Goal: Task Accomplishment & Management: Use online tool/utility

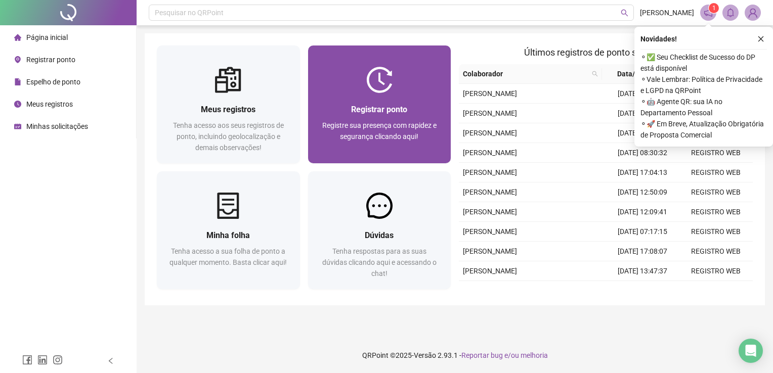
click at [363, 121] on span "Registre sua presença com rapidez e segurança clicando aqui!" at bounding box center [379, 130] width 114 height 19
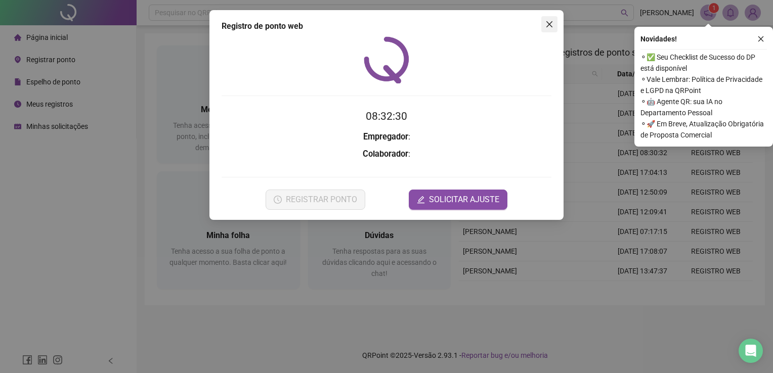
click at [549, 21] on icon "close" at bounding box center [550, 24] width 8 height 8
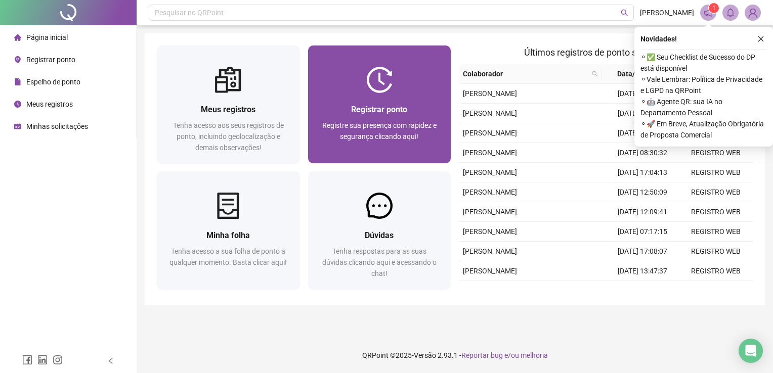
click at [430, 101] on div "Registrar ponto Registre sua presença com rapidez e segurança clicando aqui!" at bounding box center [379, 128] width 143 height 70
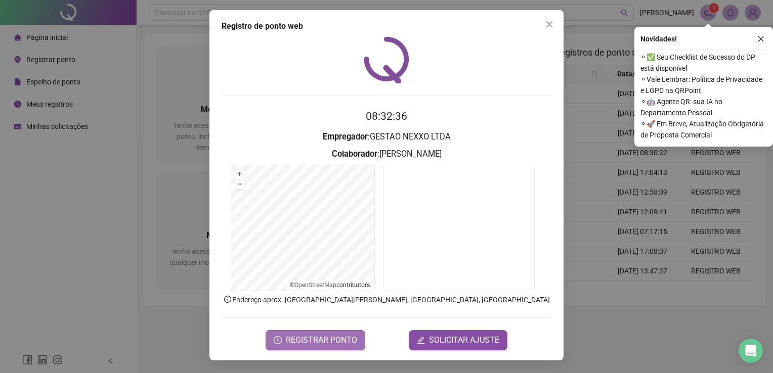
click at [311, 339] on span "REGISTRAR PONTO" at bounding box center [321, 341] width 71 height 12
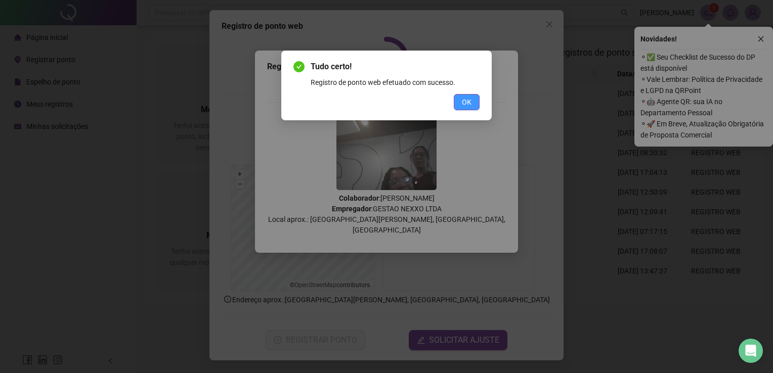
click at [468, 101] on span "OK" at bounding box center [467, 102] width 10 height 11
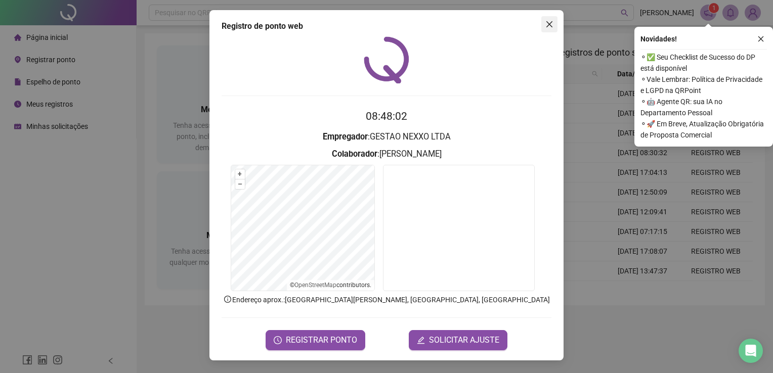
click at [546, 29] on button "Close" at bounding box center [549, 24] width 16 height 16
